Goal: Transaction & Acquisition: Purchase product/service

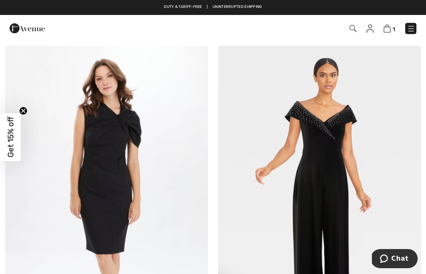
scroll to position [5704, 0]
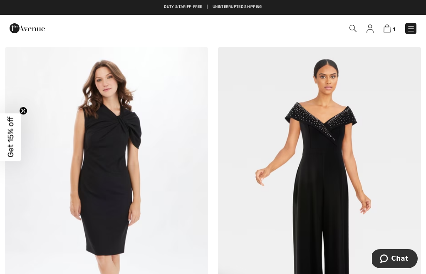
click at [341, 176] on img at bounding box center [319, 199] width 203 height 304
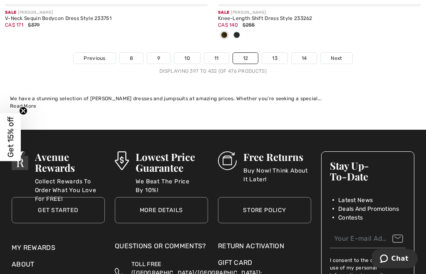
scroll to position [6394, 0]
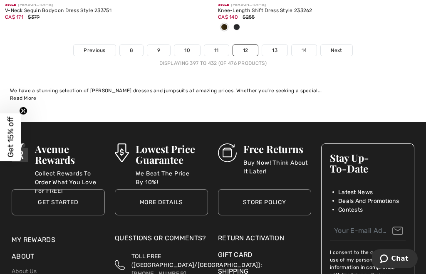
click at [269, 49] on link "13" at bounding box center [274, 50] width 25 height 11
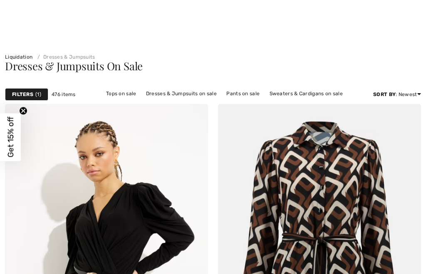
checkbox input "true"
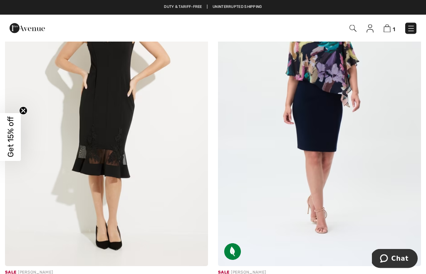
scroll to position [5425, 0]
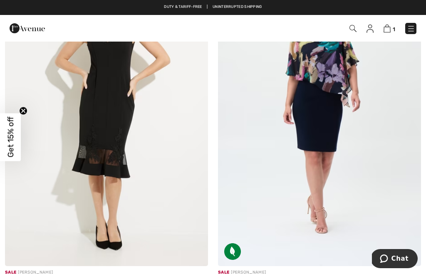
click at [384, 32] on link "1" at bounding box center [389, 28] width 12 height 10
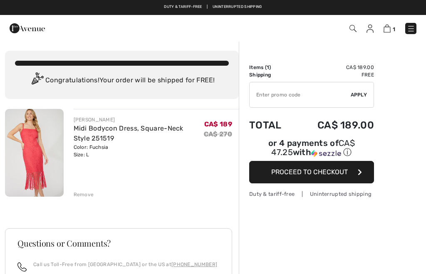
click at [45, 154] on img at bounding box center [34, 153] width 59 height 88
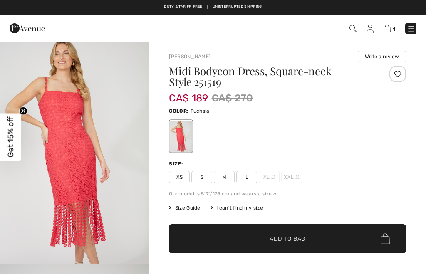
checkbox input "true"
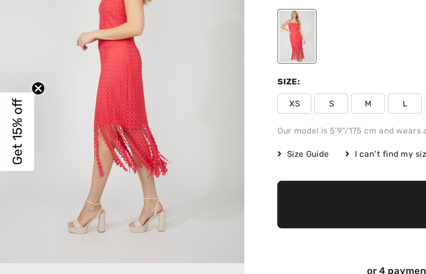
scroll to position [214, 0]
